Goal: Find specific page/section: Find specific page/section

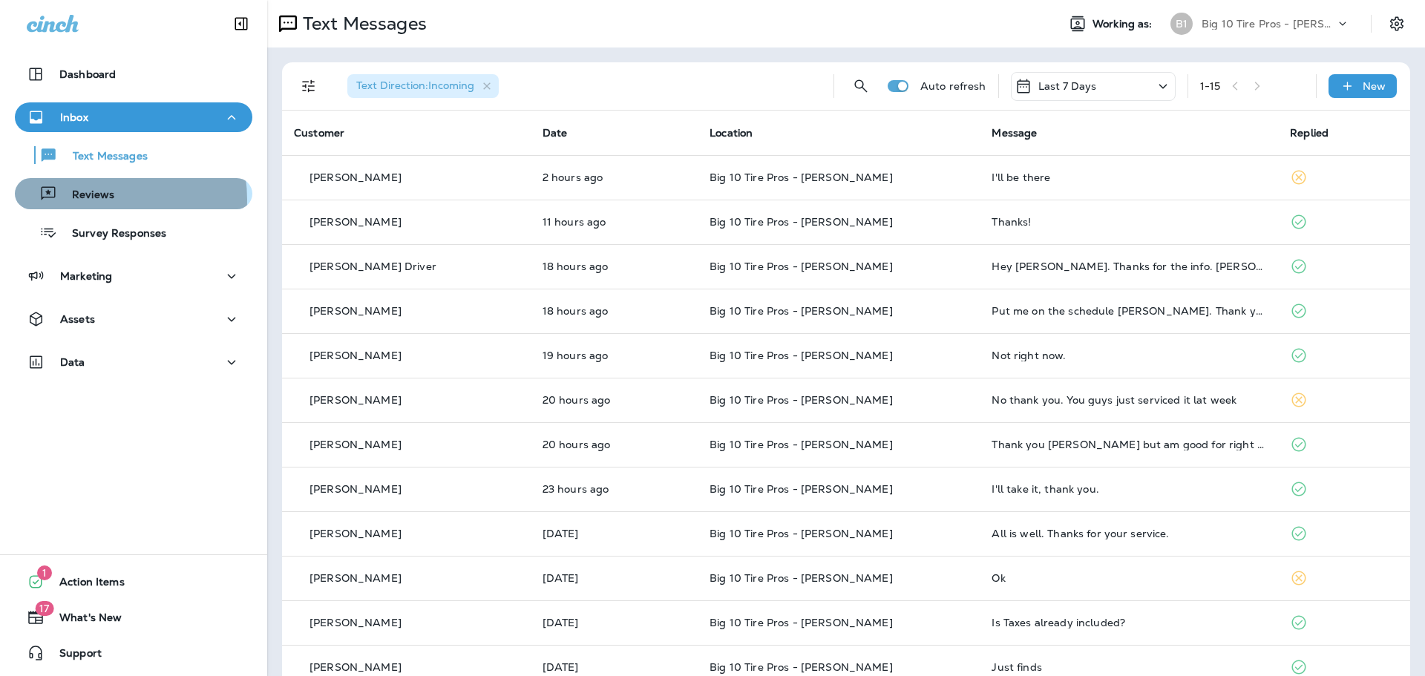
click at [93, 200] on p "Reviews" at bounding box center [85, 195] width 57 height 14
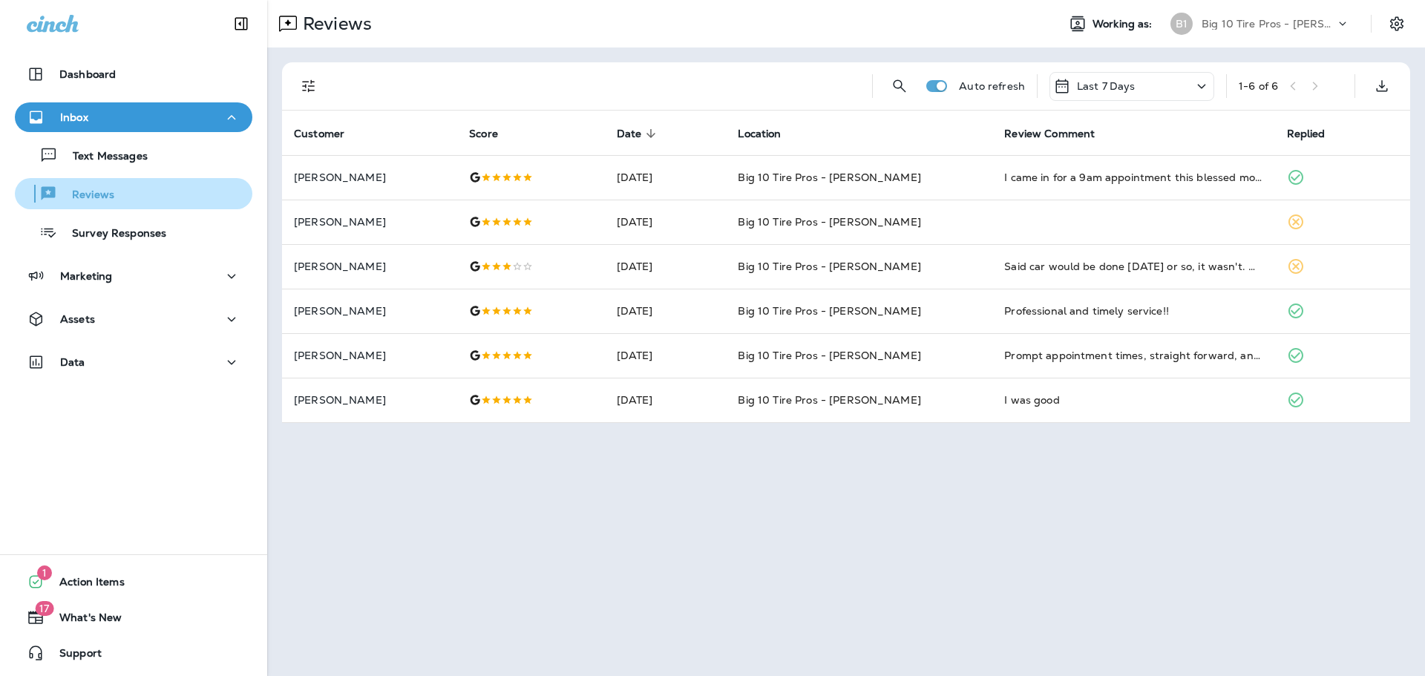
click at [116, 197] on div "Reviews" at bounding box center [134, 194] width 226 height 22
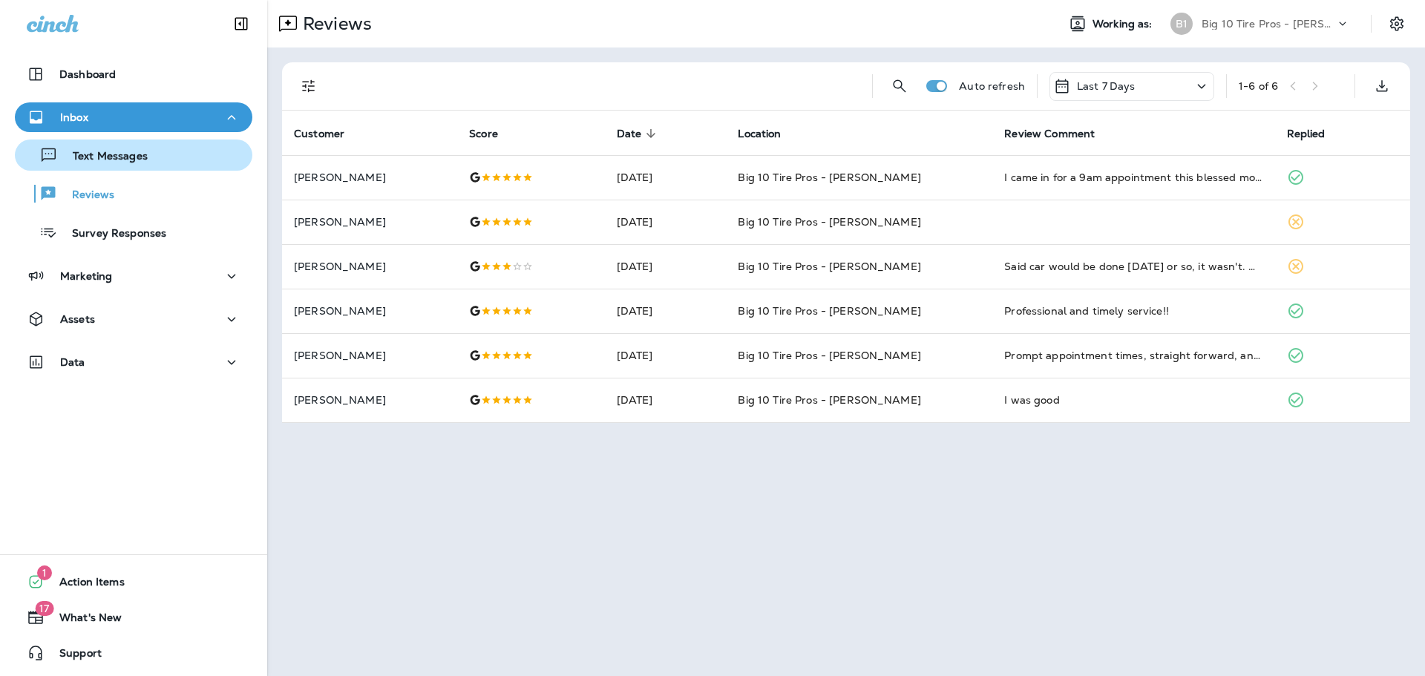
click at [125, 151] on p "Text Messages" at bounding box center [103, 157] width 90 height 14
